Goal: Information Seeking & Learning: Learn about a topic

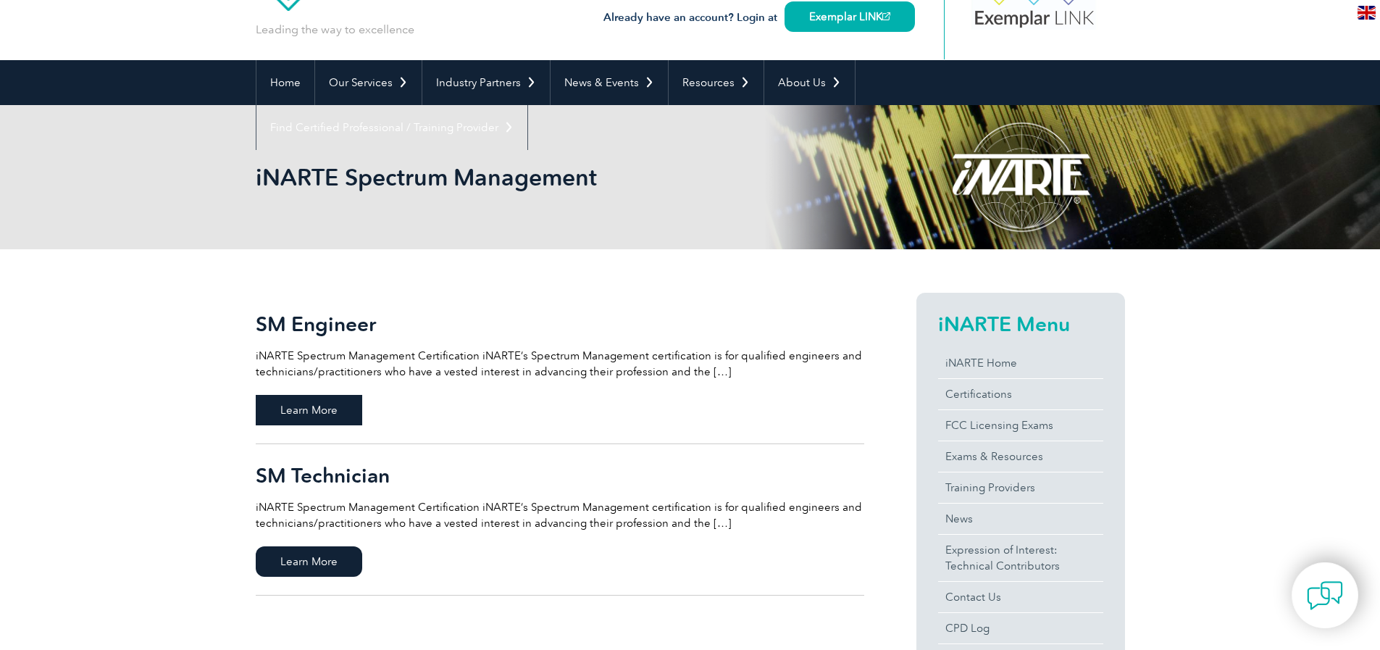
scroll to position [72, 0]
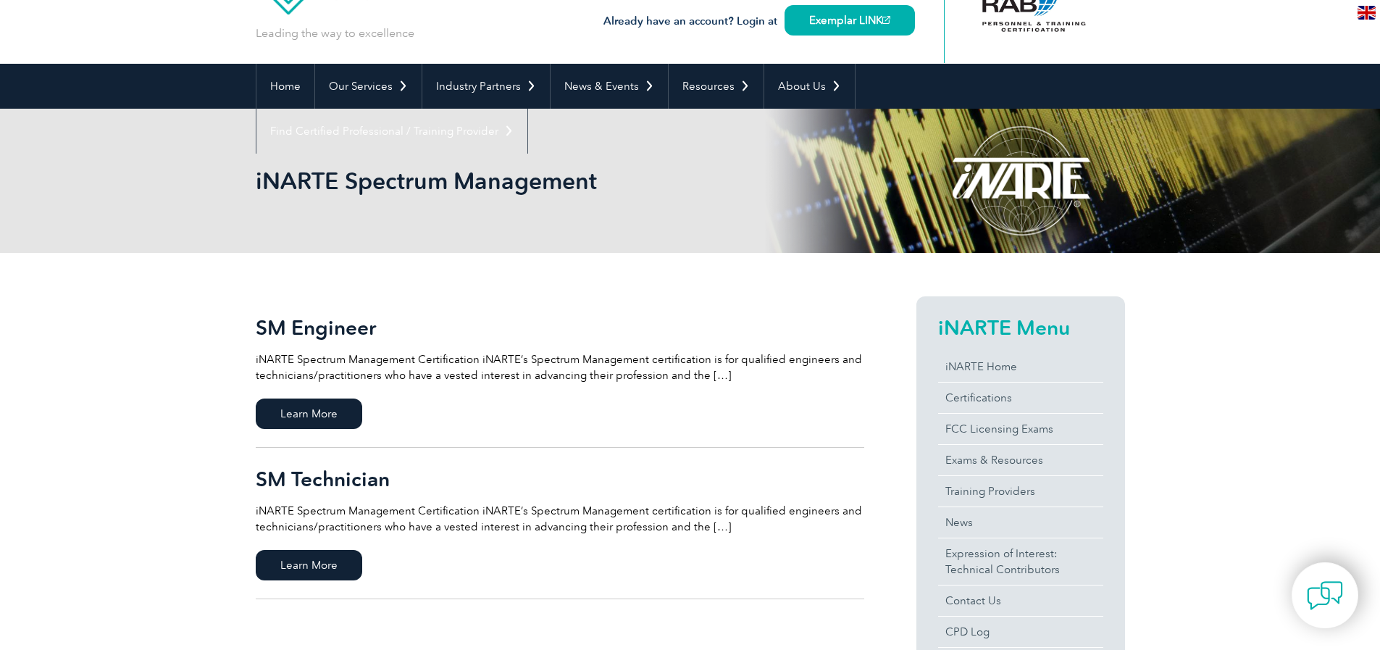
click at [704, 525] on p "iNARTE Spectrum Management Certification iNARTE’s Spectrum Management certifica…" at bounding box center [560, 519] width 609 height 32
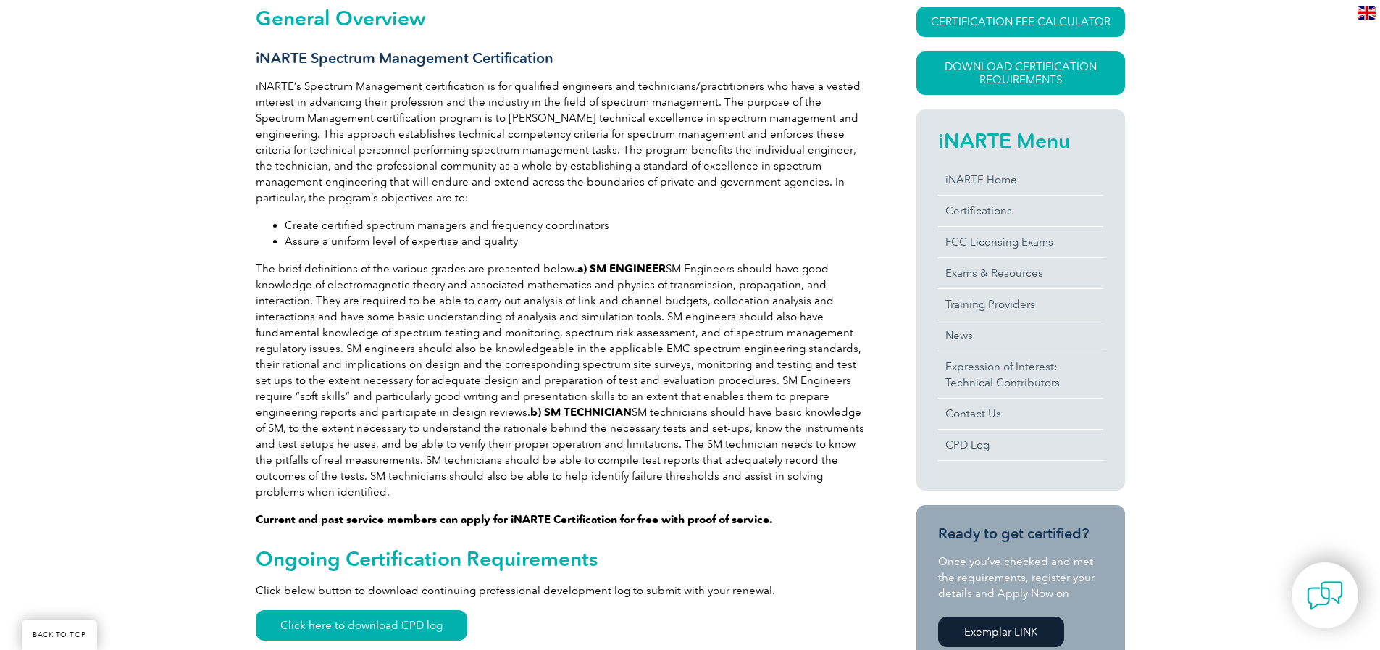
scroll to position [72, 0]
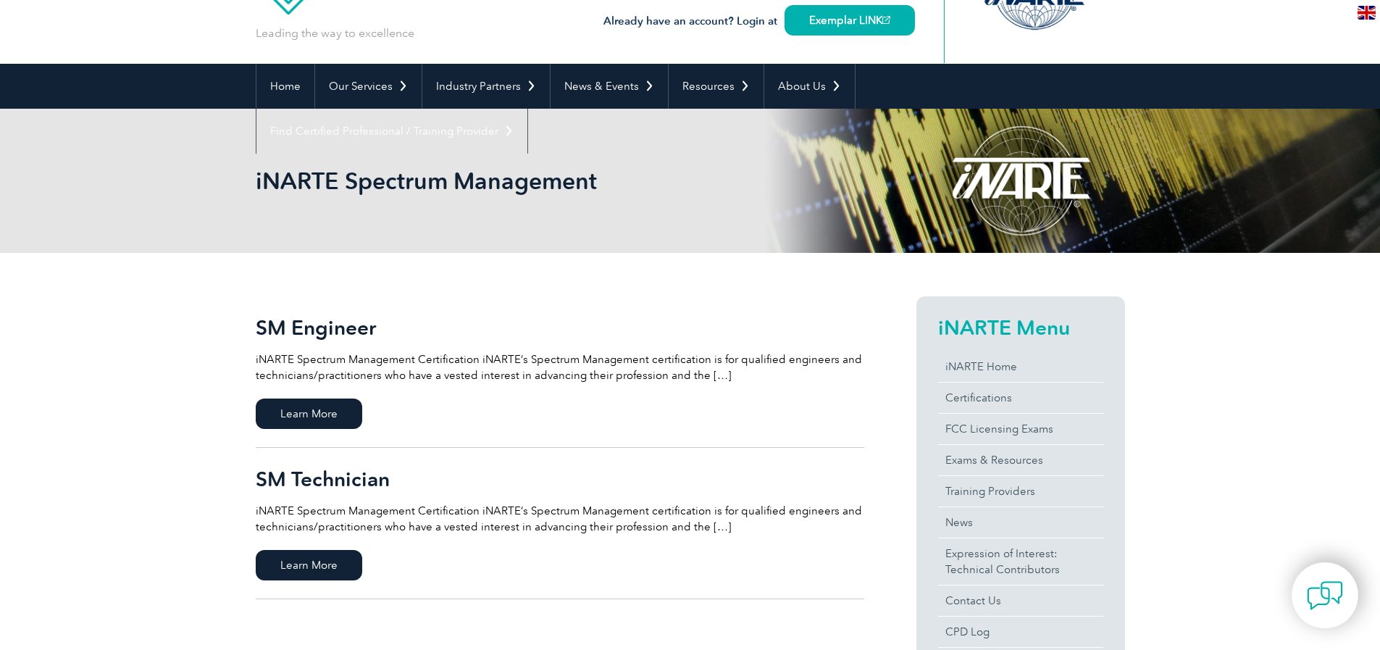
scroll to position [72, 0]
click at [327, 415] on span "Learn More" at bounding box center [309, 413] width 106 height 30
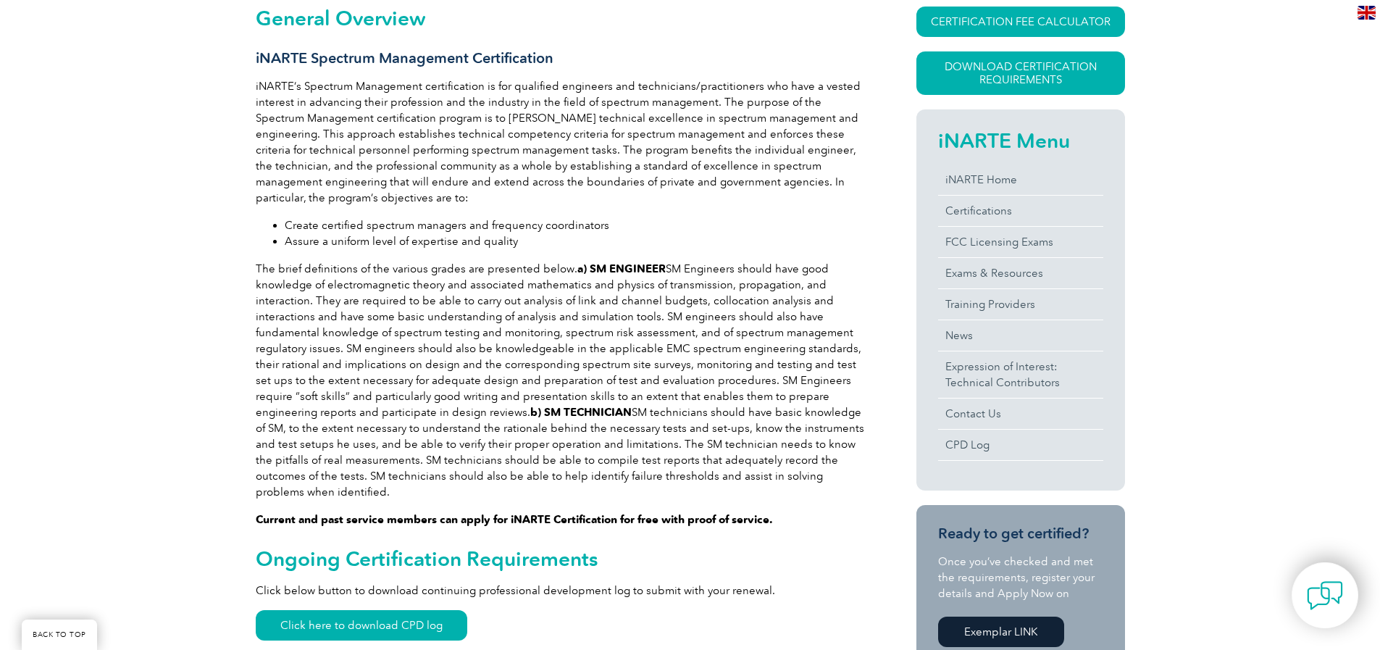
scroll to position [724, 0]
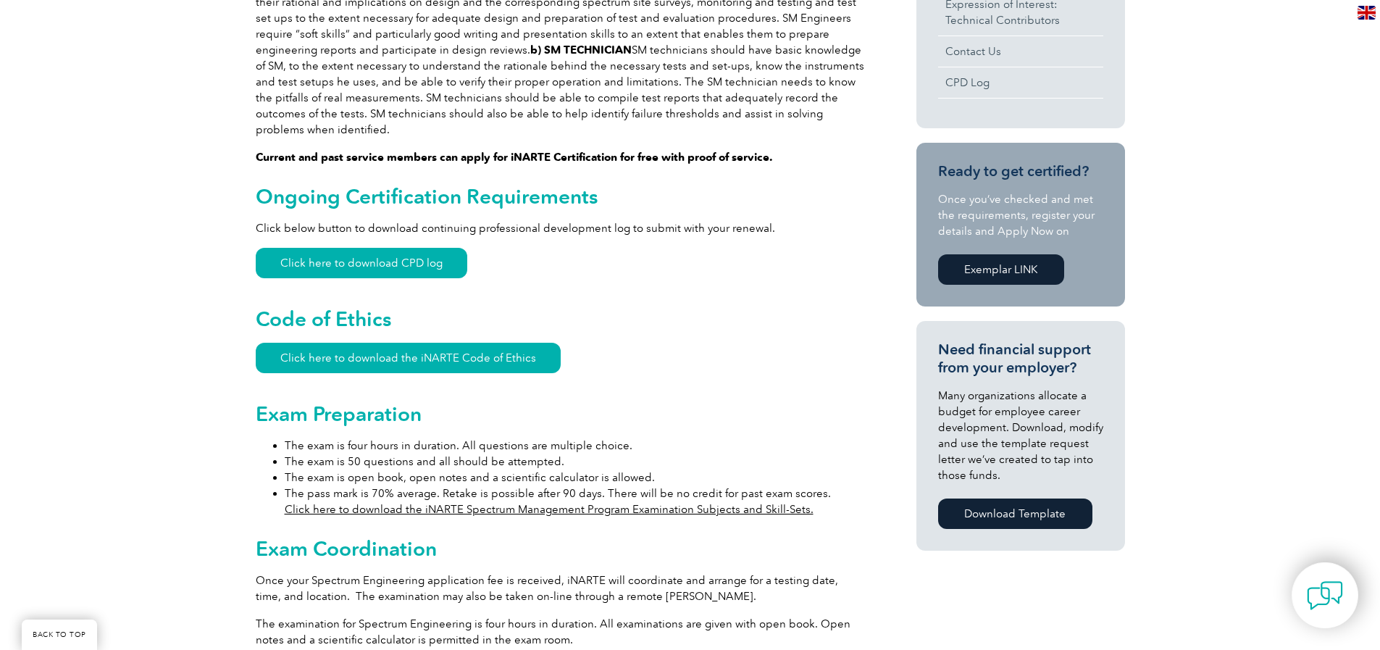
click at [605, 438] on li "The exam is four hours in duration. All questions are multiple choice." at bounding box center [575, 446] width 580 height 16
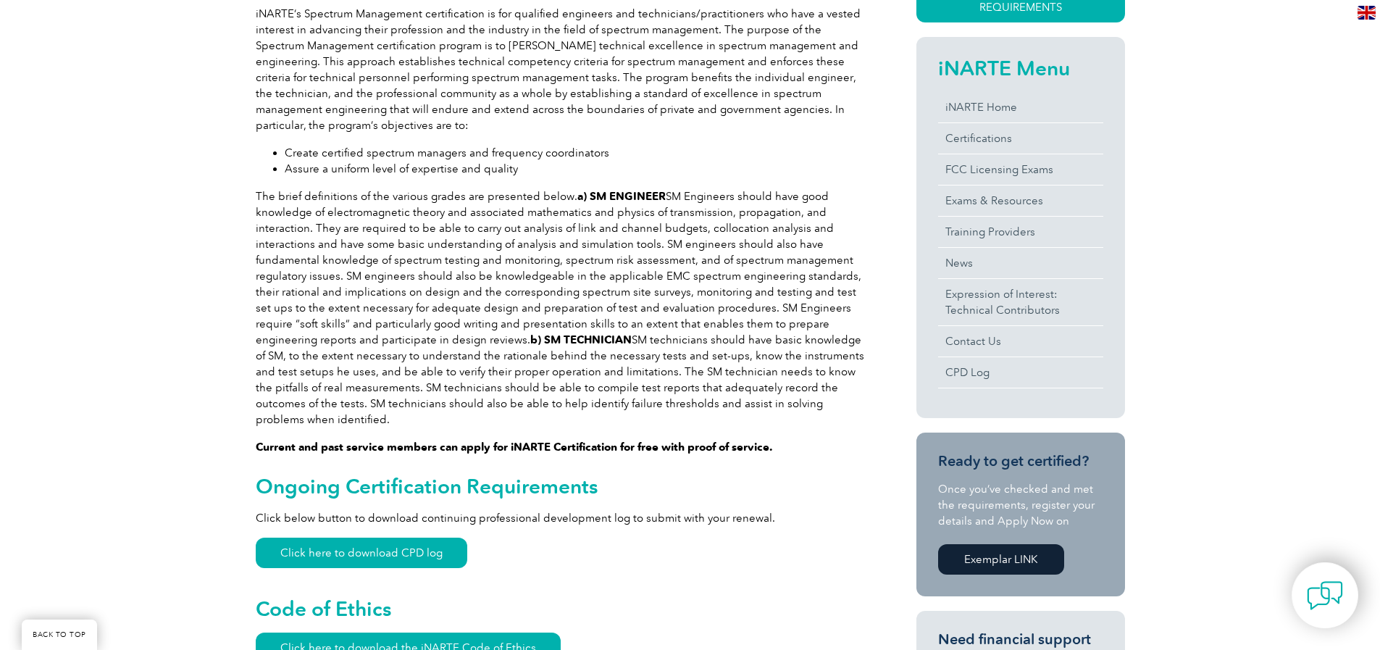
scroll to position [797, 0]
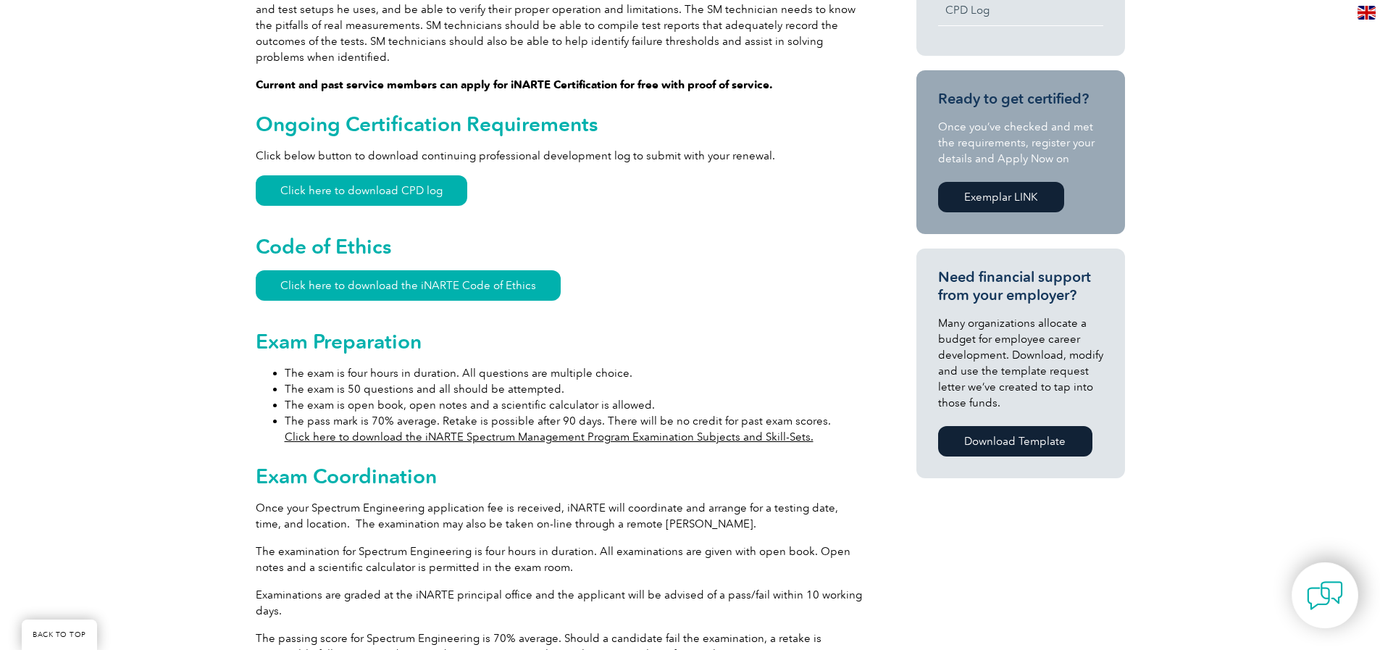
click at [606, 430] on link "Click here to download the iNARTE Spectrum Management Program Examination Subje…" at bounding box center [549, 436] width 529 height 13
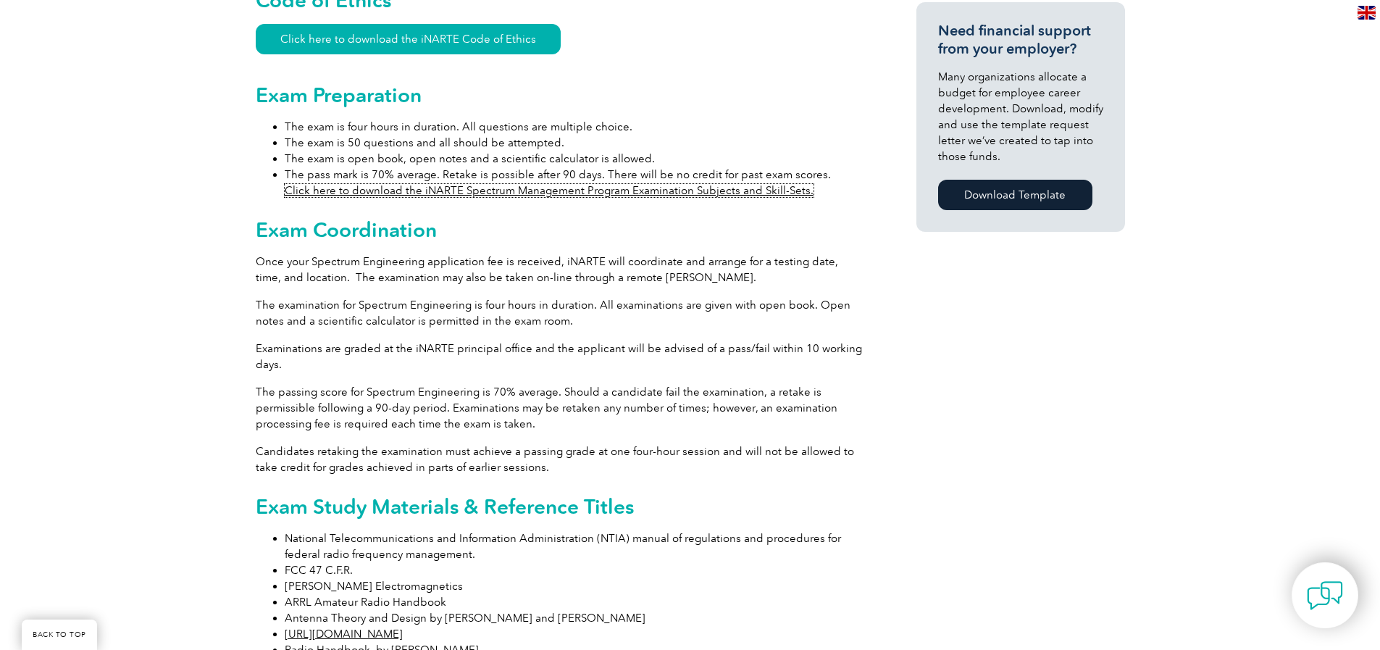
scroll to position [965, 0]
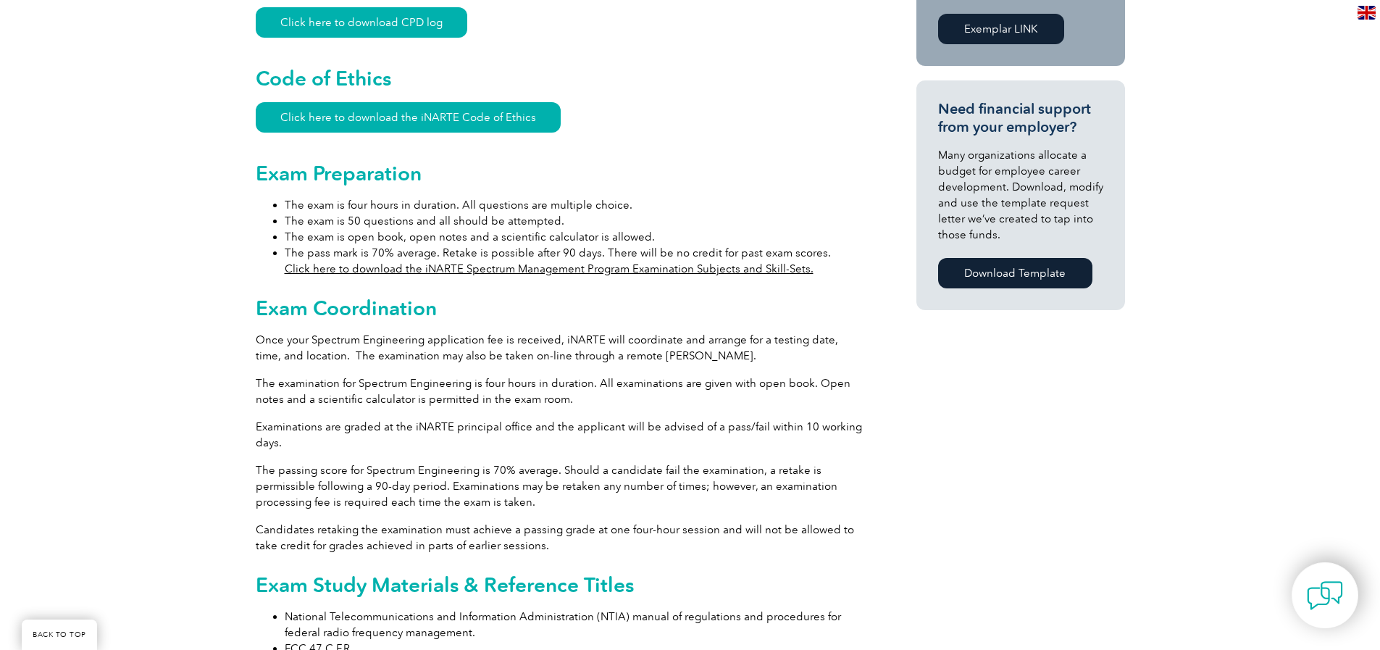
click at [613, 301] on h2 "Exam Coordination" at bounding box center [560, 307] width 609 height 23
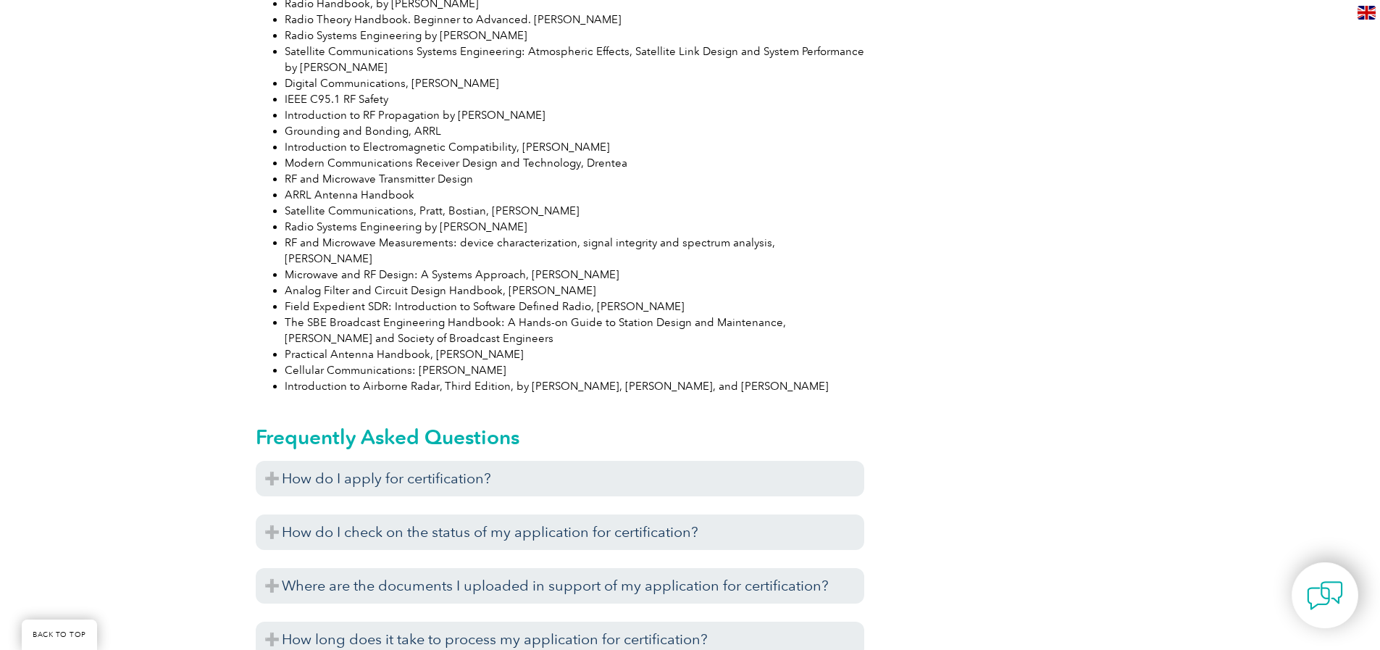
scroll to position [1255, 0]
